Goal: Task Accomplishment & Management: Use online tool/utility

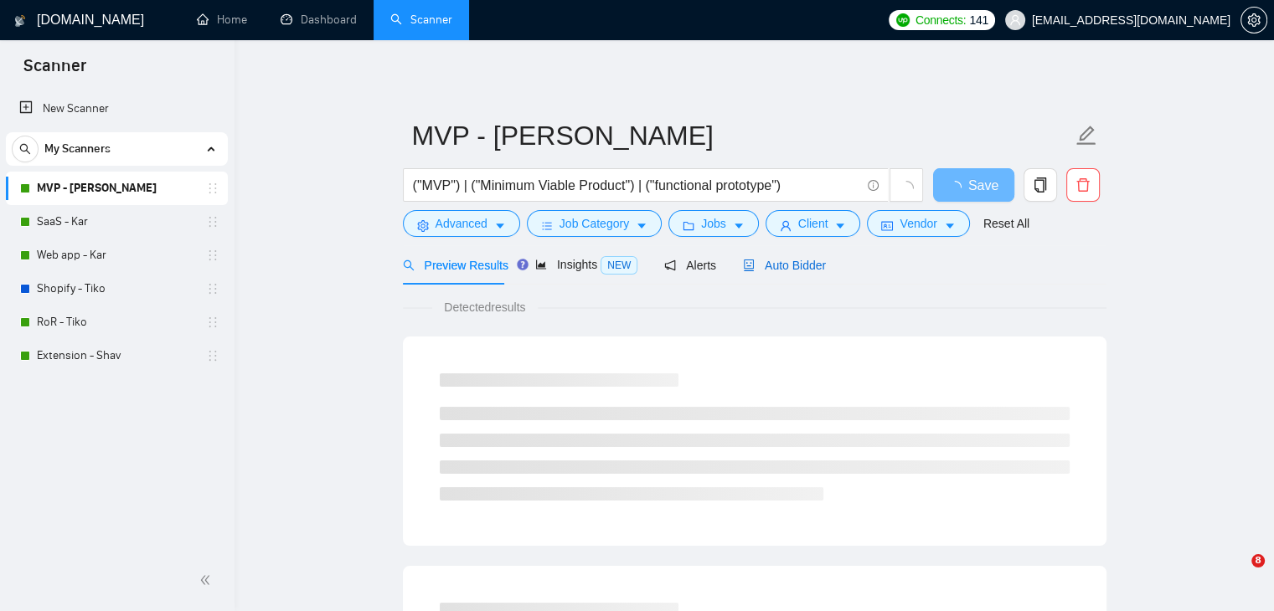
click at [780, 268] on span "Auto Bidder" at bounding box center [784, 265] width 83 height 13
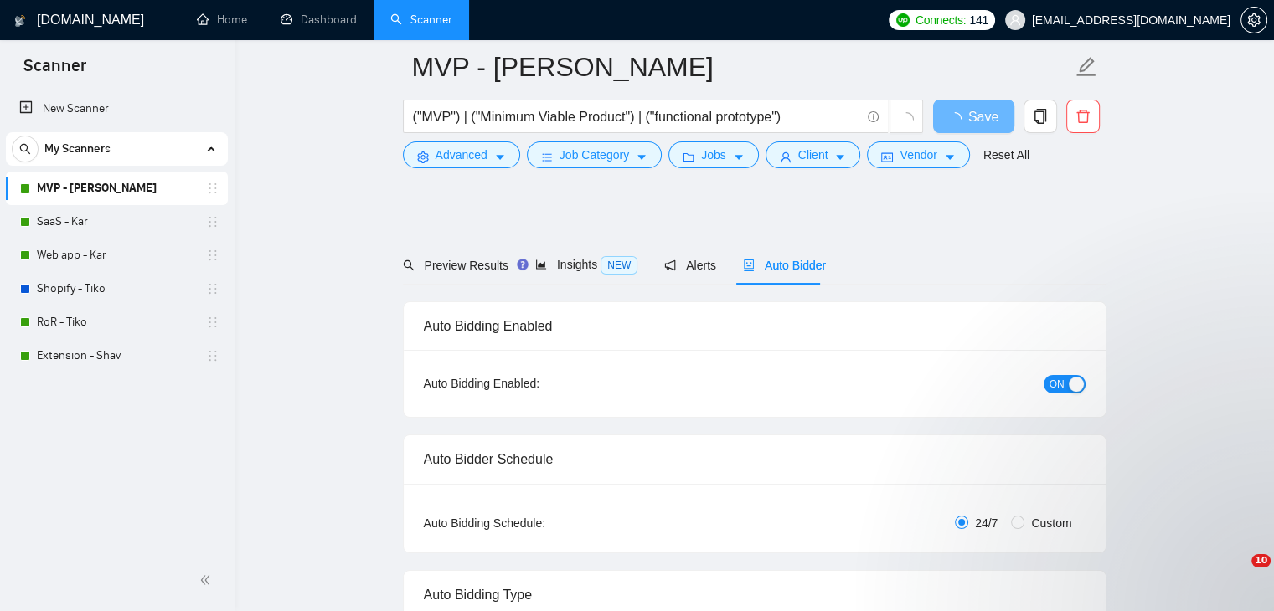
scroll to position [2847, 0]
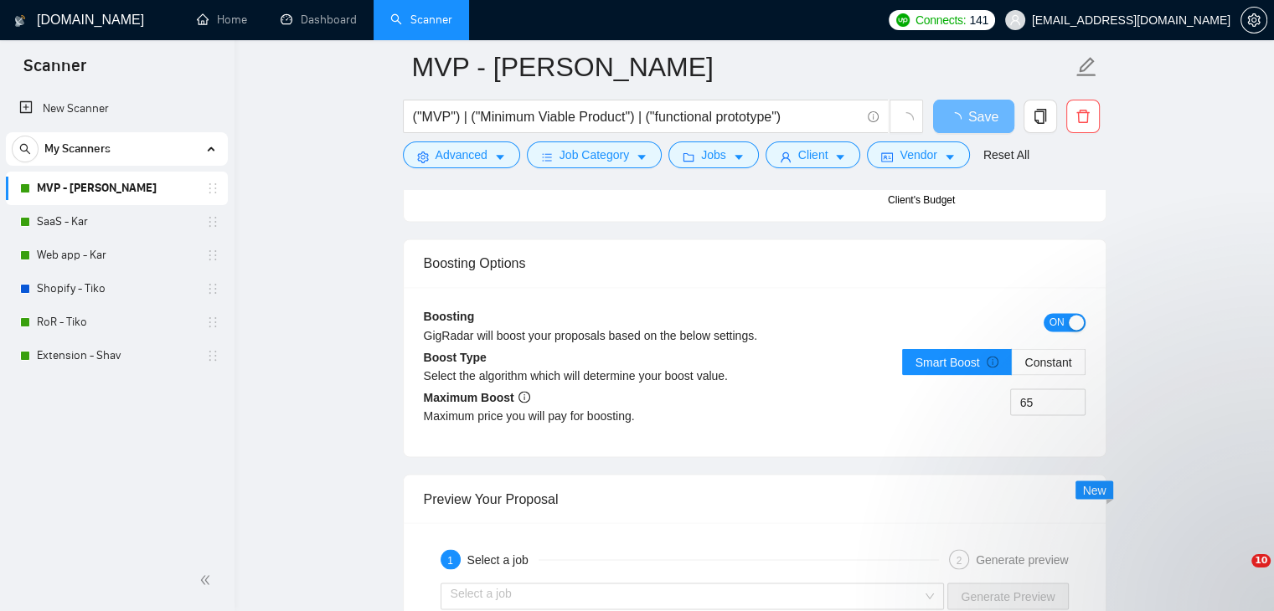
checkbox input "true"
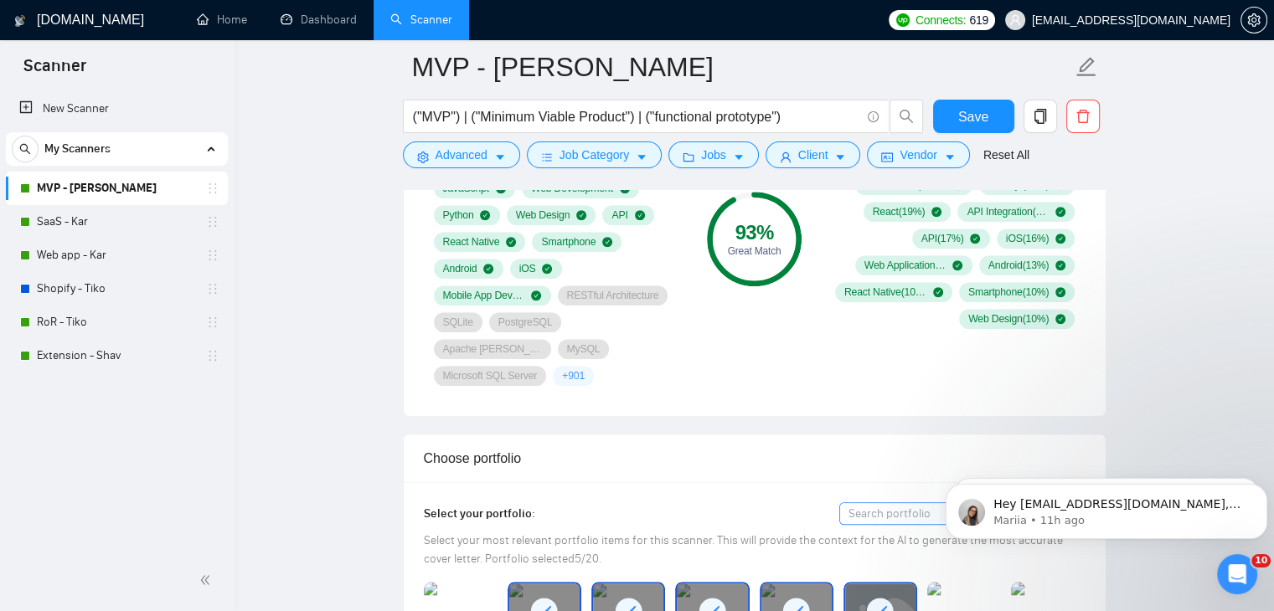
scroll to position [1089, 0]
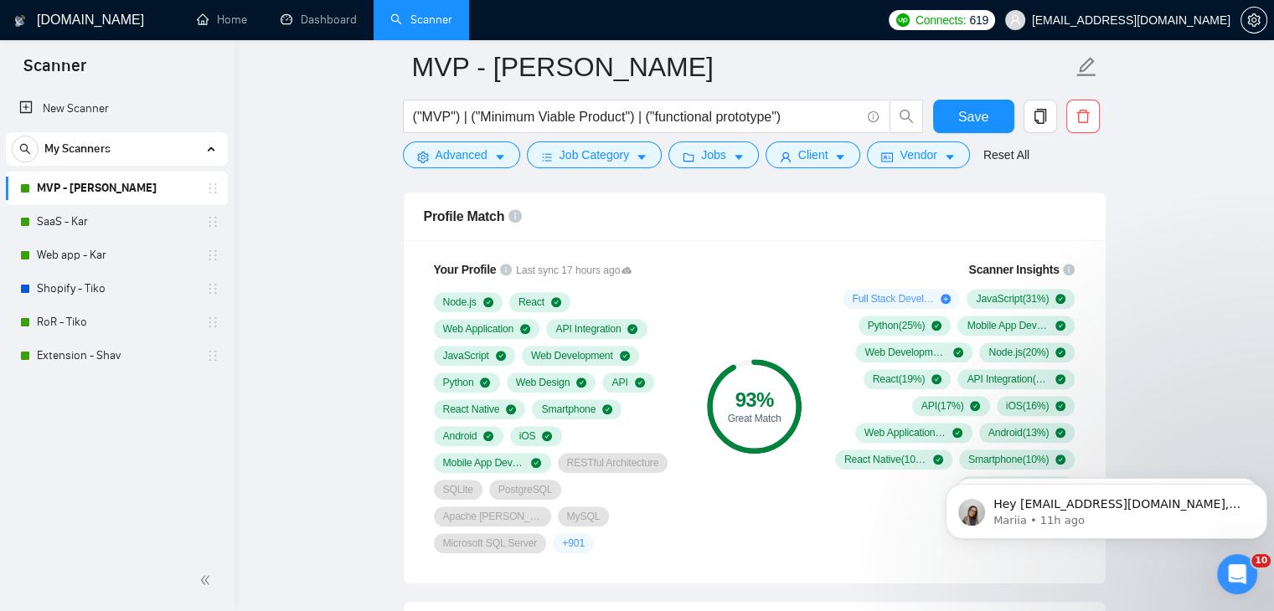
drag, startPoint x: 121, startPoint y: 226, endPoint x: 392, endPoint y: 253, distance: 272.6
click at [121, 226] on link "SaaS - Kar" at bounding box center [116, 221] width 159 height 33
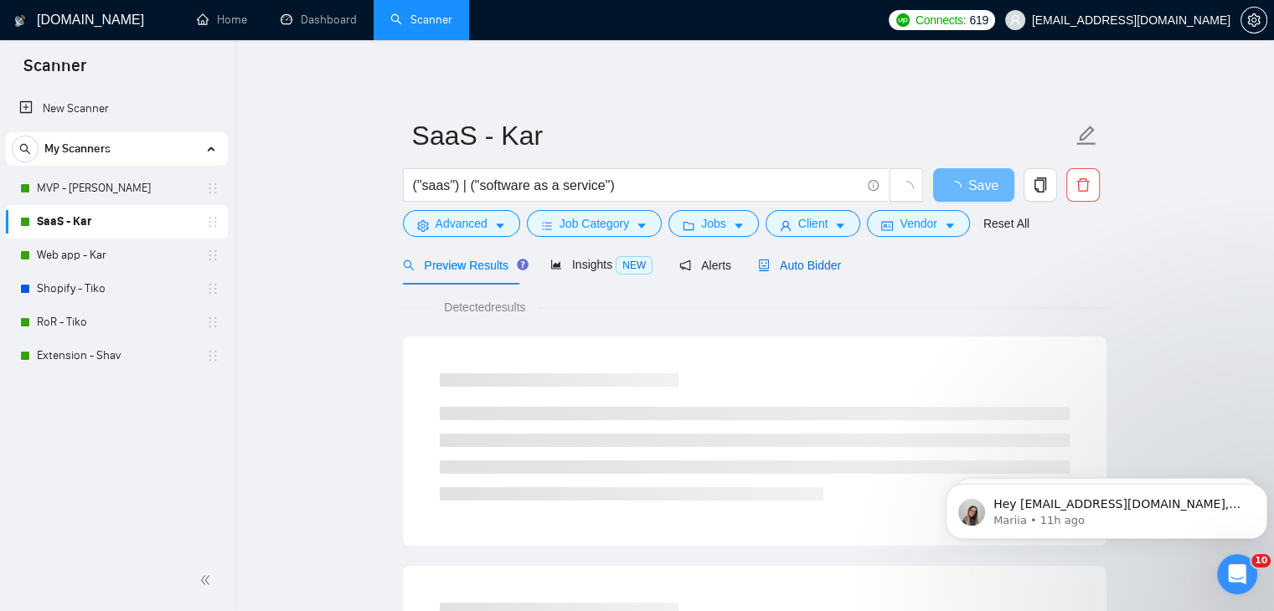
click at [785, 261] on span "Auto Bidder" at bounding box center [799, 265] width 83 height 13
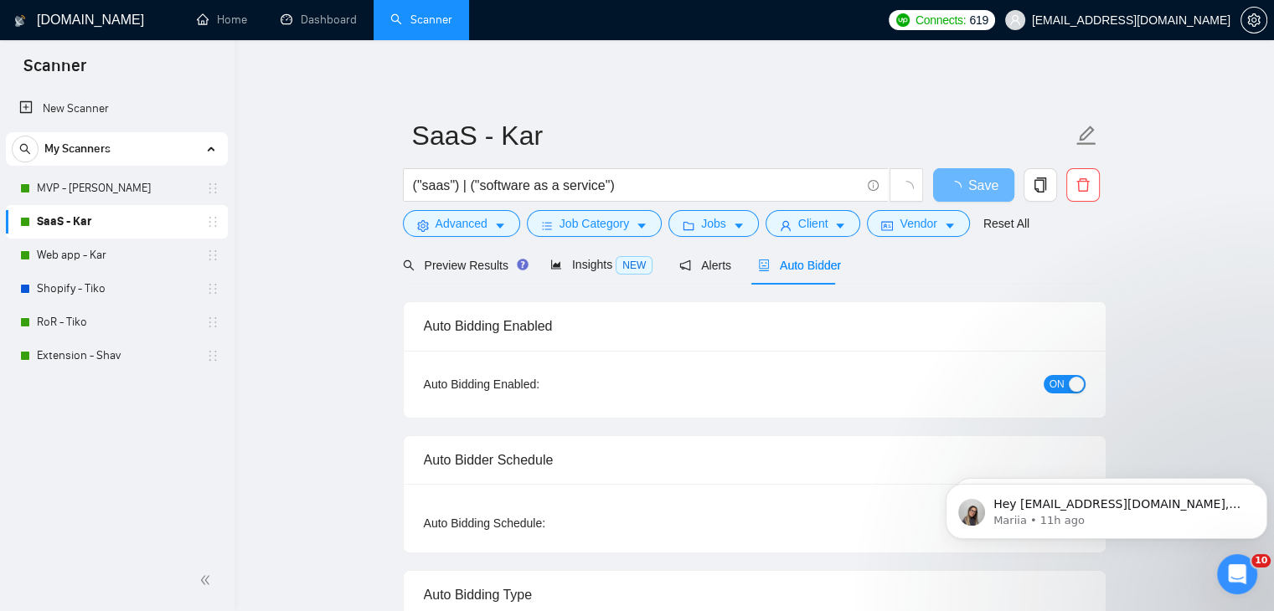
checkbox input "true"
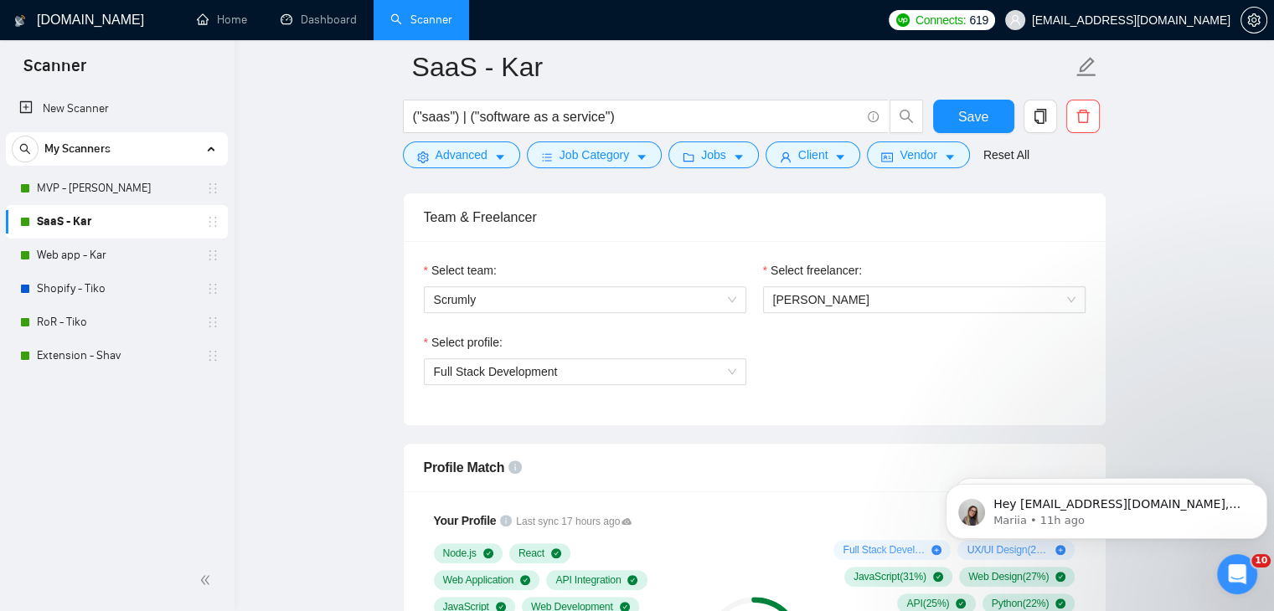
scroll to position [1089, 0]
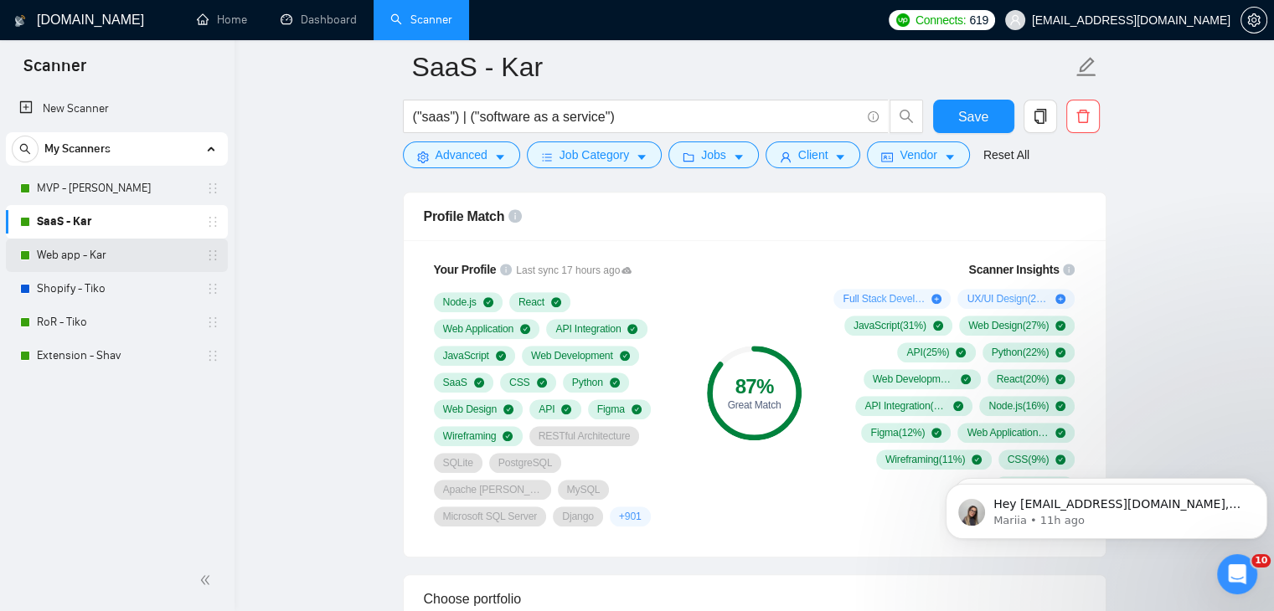
click at [113, 257] on link "Web app - Kar" at bounding box center [116, 255] width 159 height 33
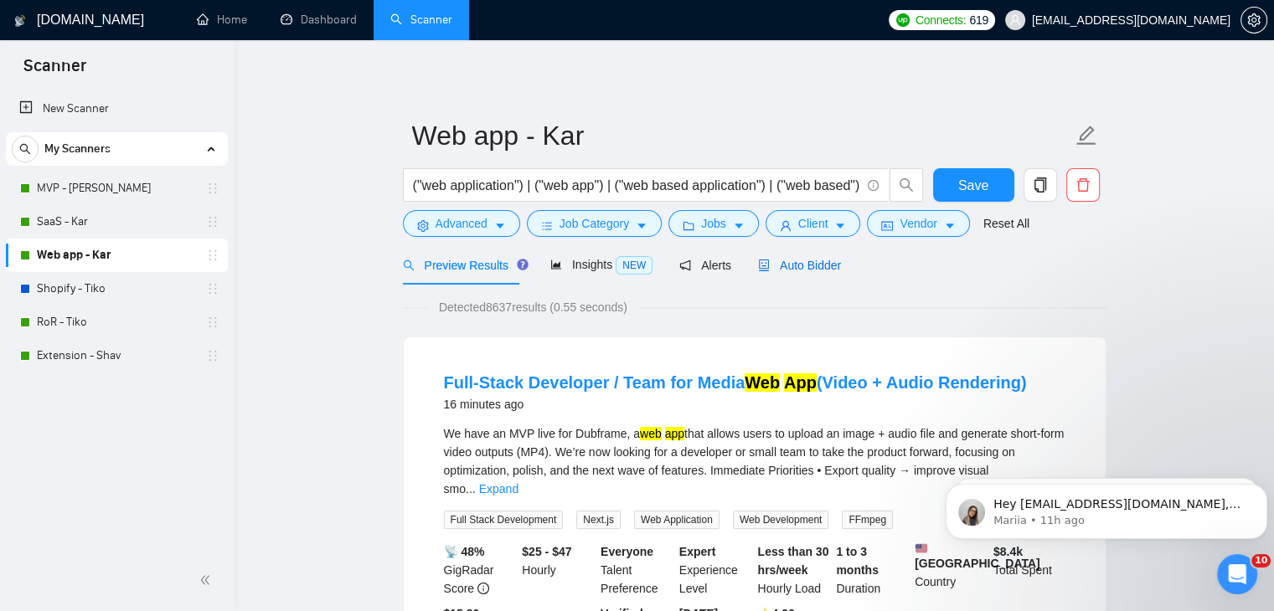
click at [795, 265] on span "Auto Bidder" at bounding box center [799, 265] width 83 height 13
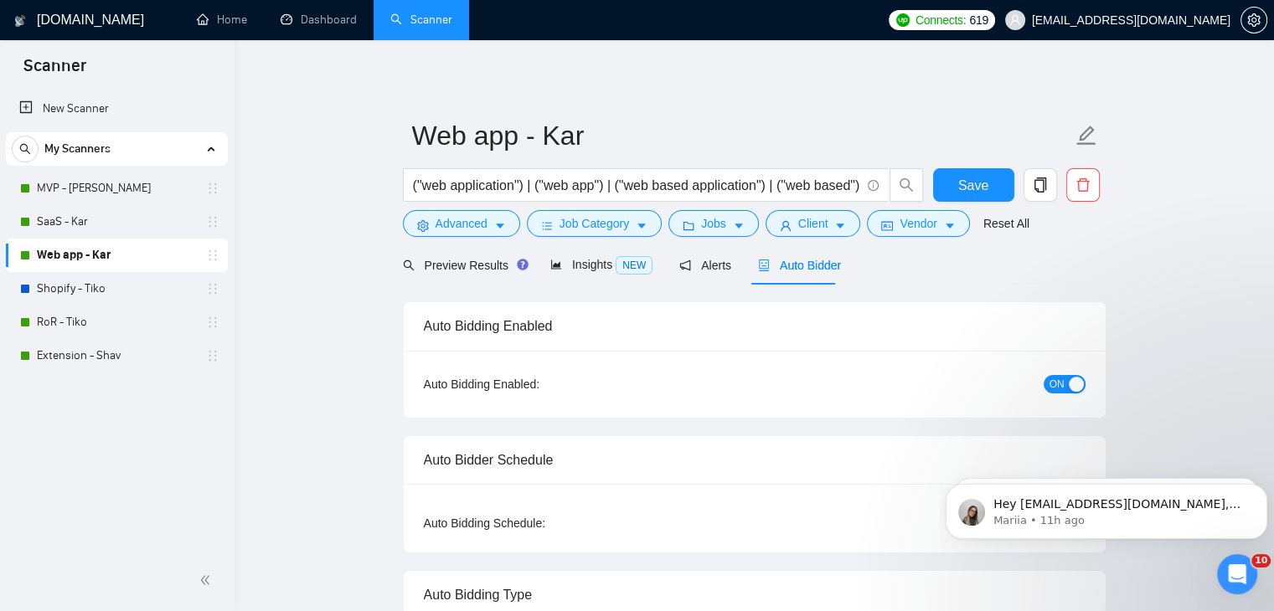
checkbox input "true"
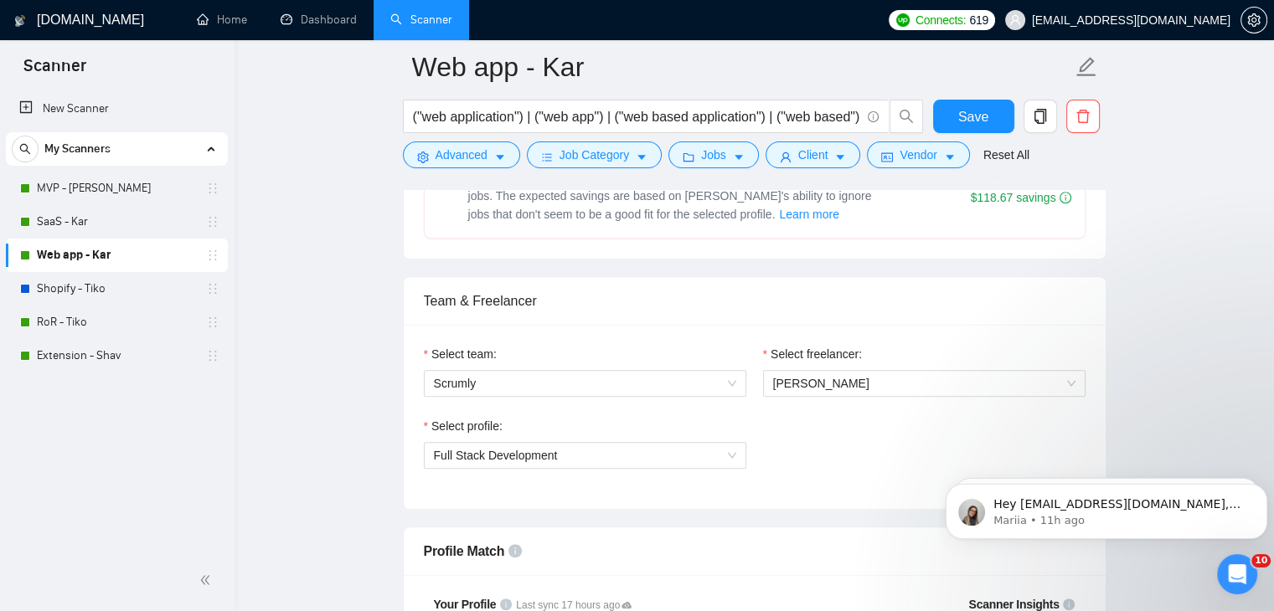
scroll to position [1005, 0]
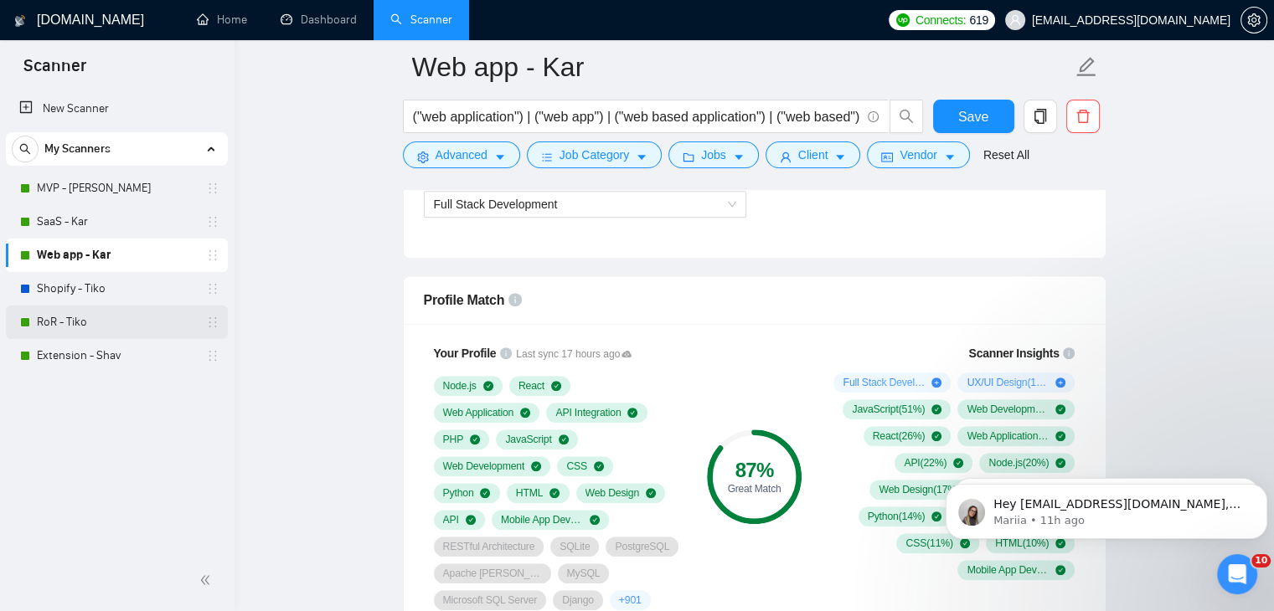
click at [94, 322] on link "RoR - Tiko" at bounding box center [116, 322] width 159 height 33
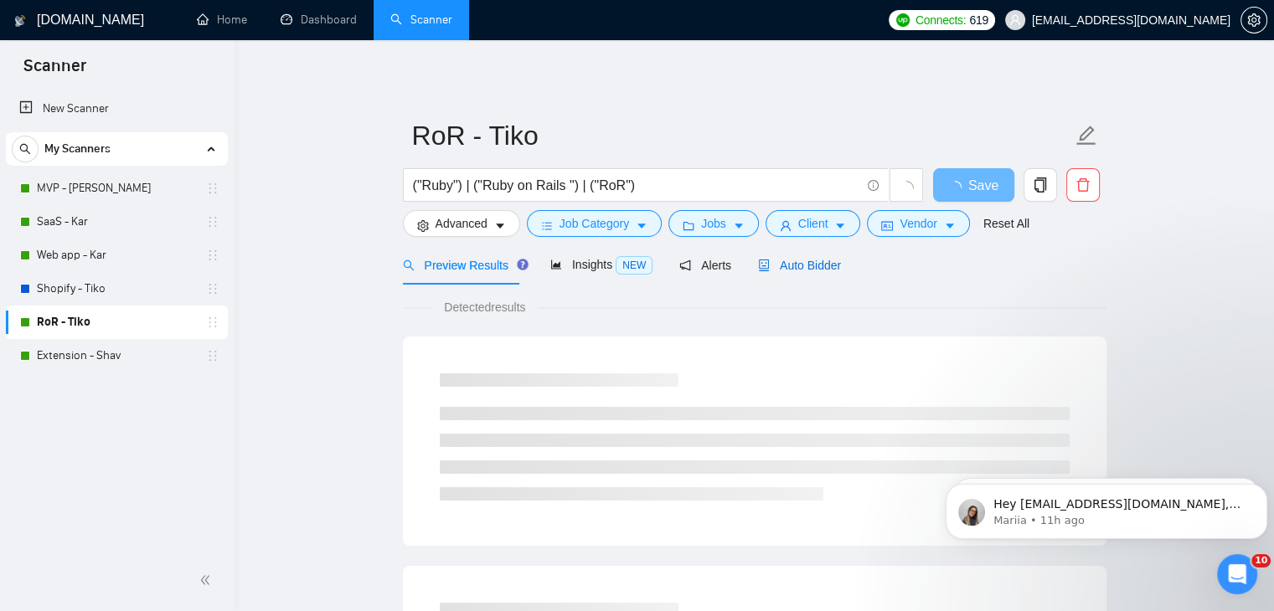
click at [774, 262] on span "Auto Bidder" at bounding box center [799, 265] width 83 height 13
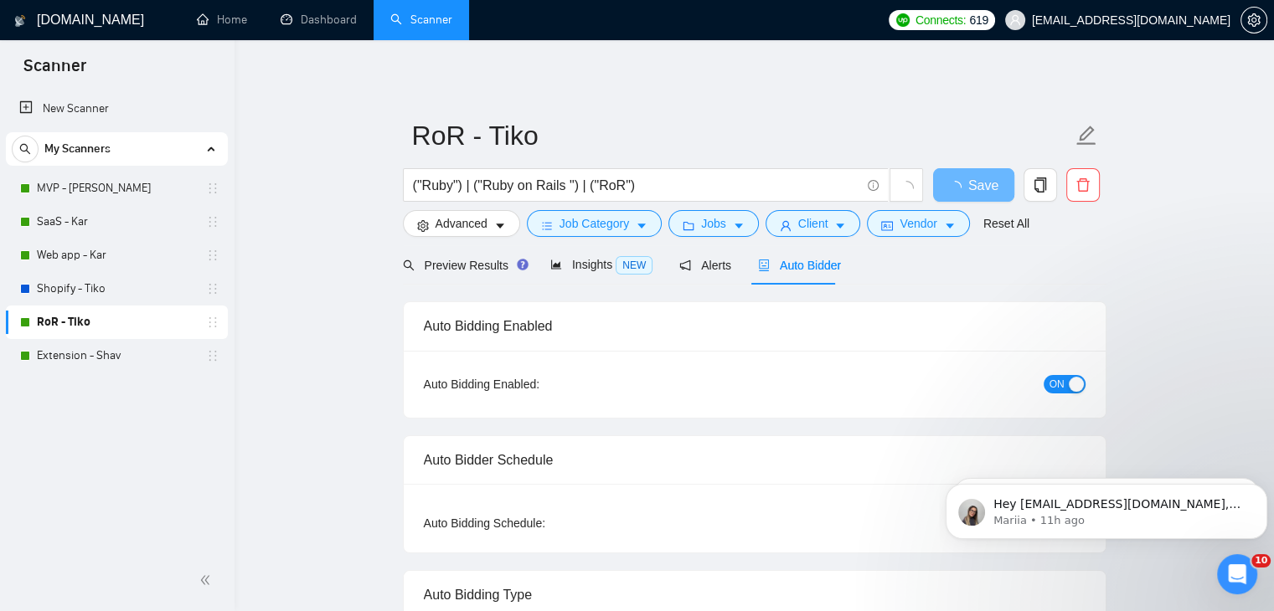
checkbox input "true"
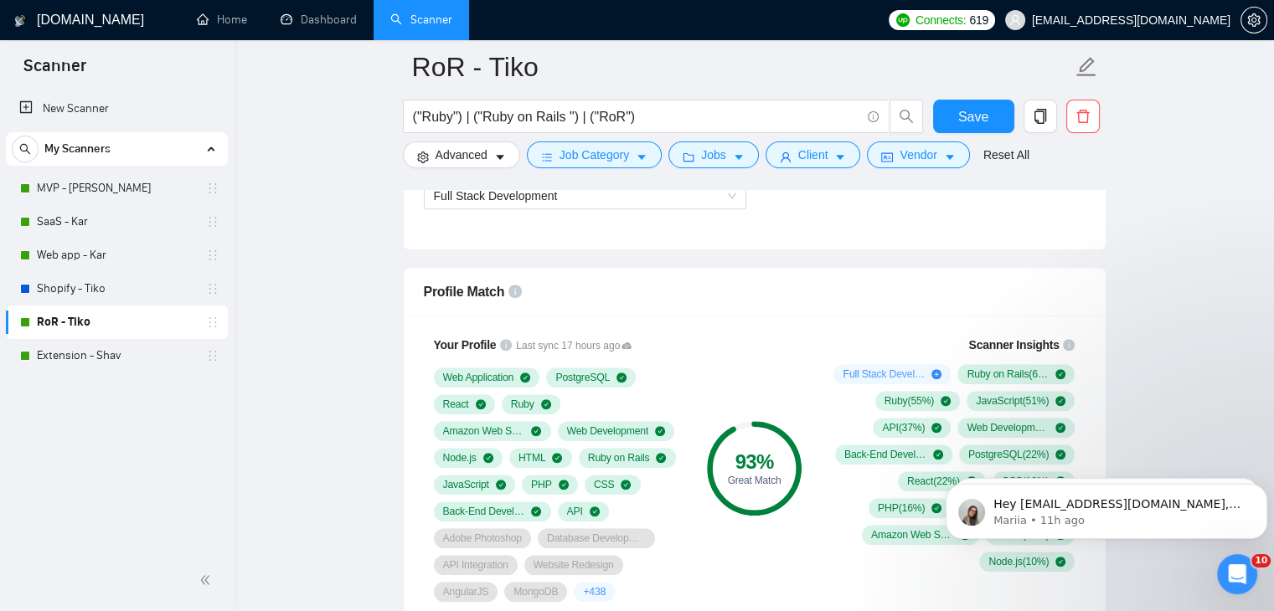
scroll to position [1005, 0]
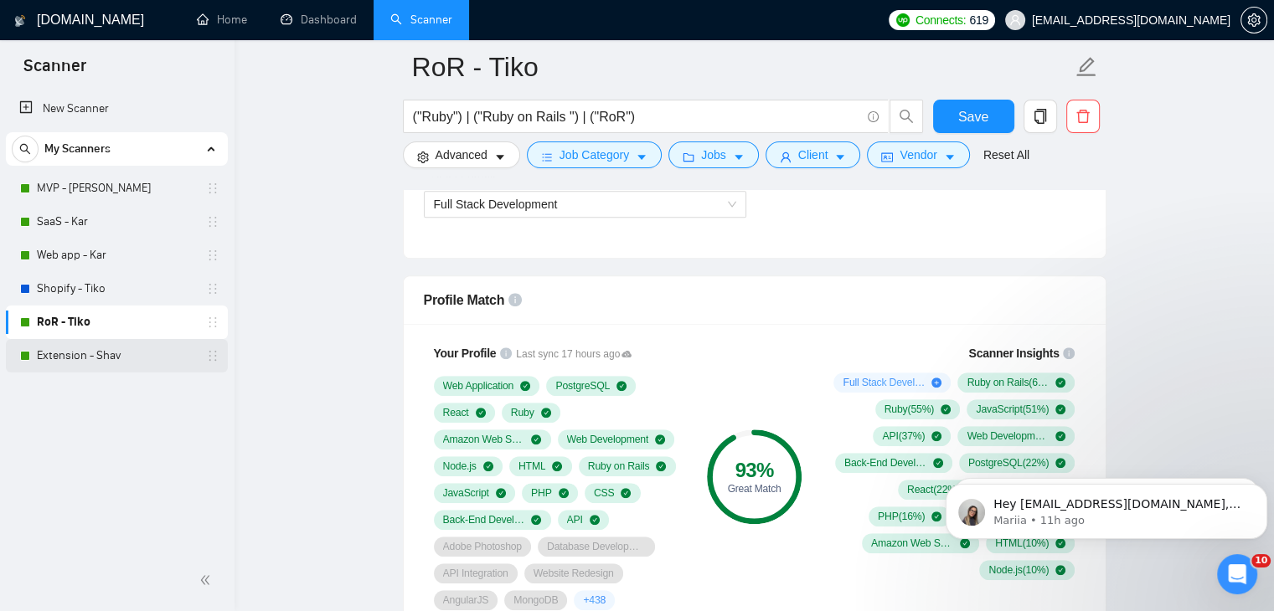
click at [121, 358] on link "Extension - Shav" at bounding box center [116, 355] width 159 height 33
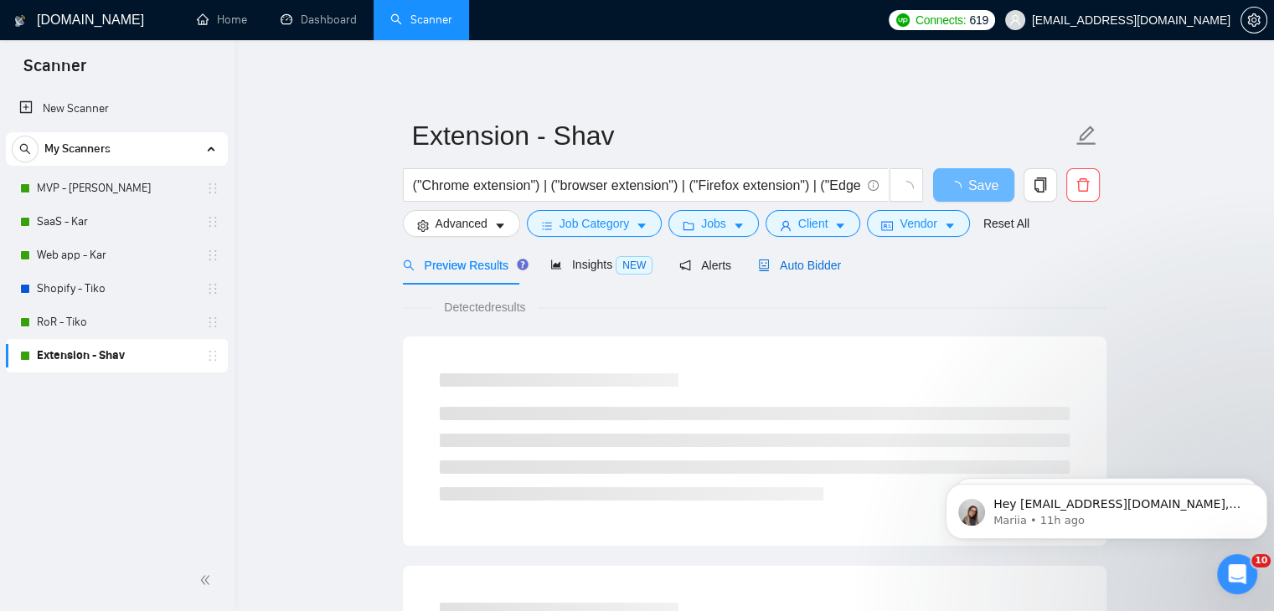
click at [785, 272] on span "Auto Bidder" at bounding box center [799, 265] width 83 height 13
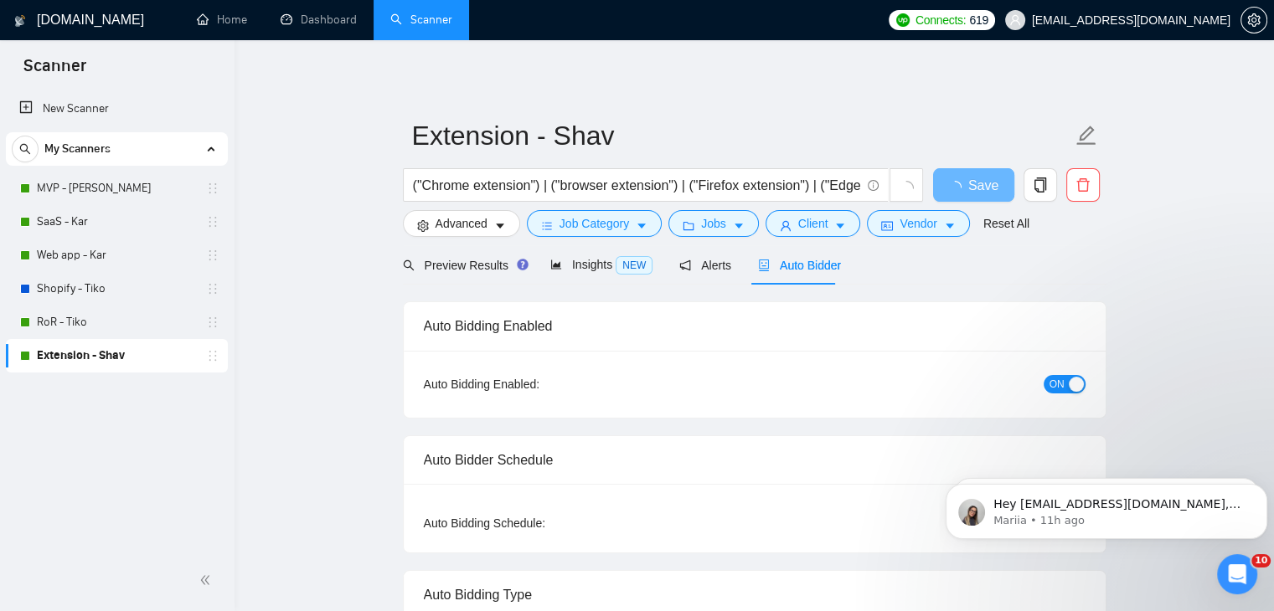
checkbox input "true"
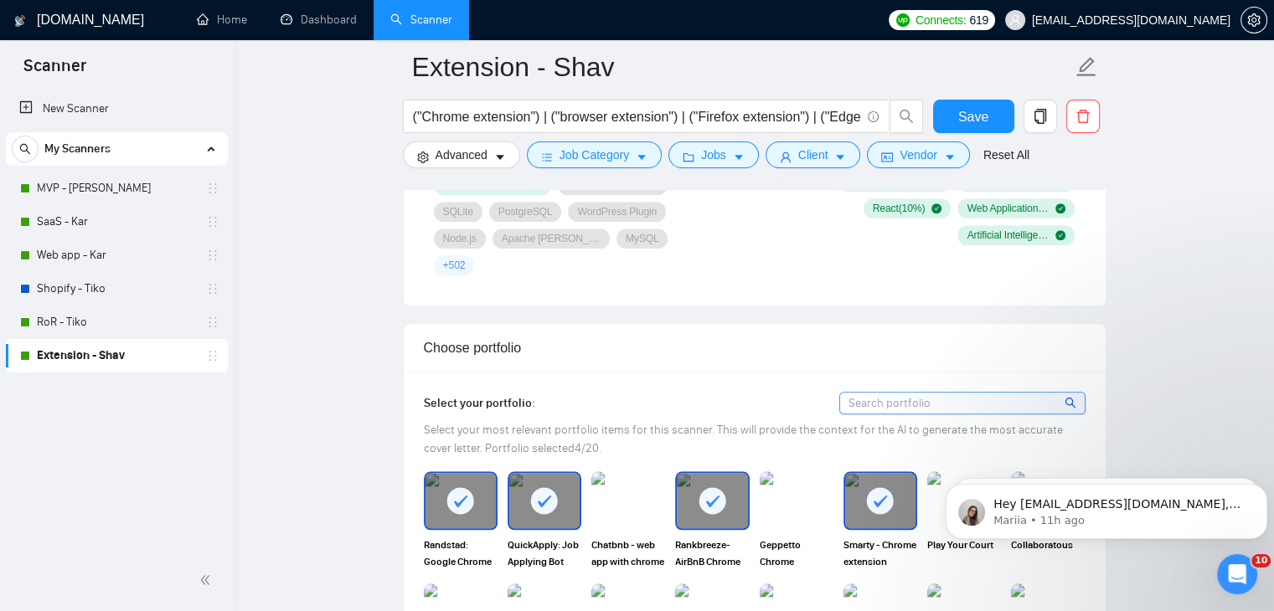
scroll to position [1340, 0]
